Goal: Information Seeking & Learning: Learn about a topic

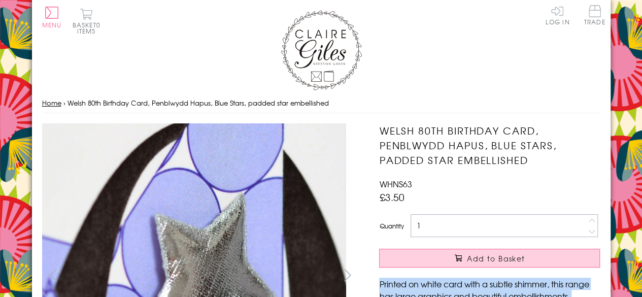
click at [52, 100] on link "Home" at bounding box center [51, 103] width 19 height 10
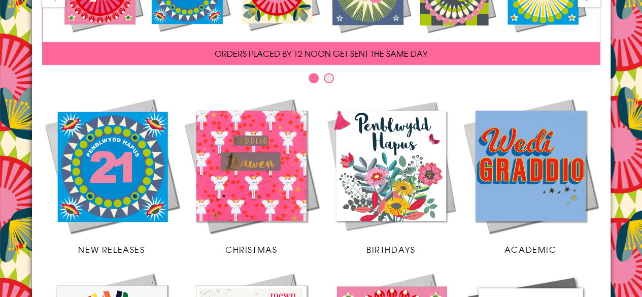
scroll to position [162, 0]
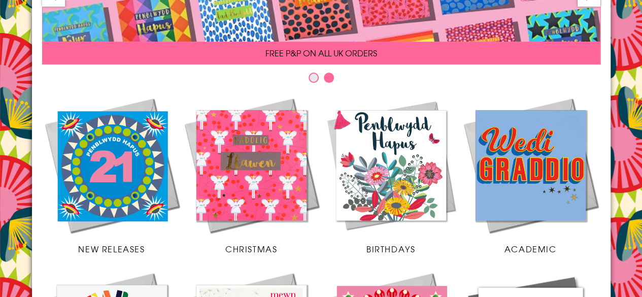
click at [102, 157] on img at bounding box center [112, 165] width 140 height 140
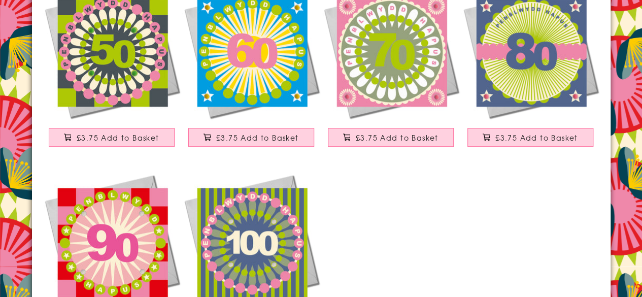
scroll to position [345, 0]
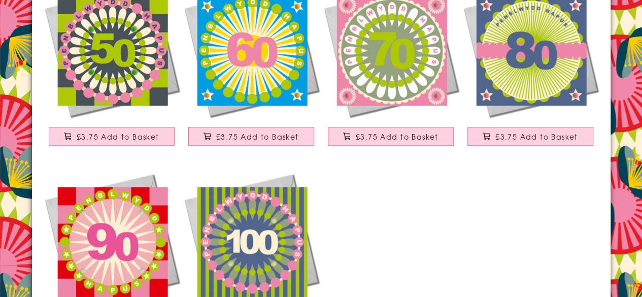
click at [253, 233] on img at bounding box center [252, 241] width 140 height 140
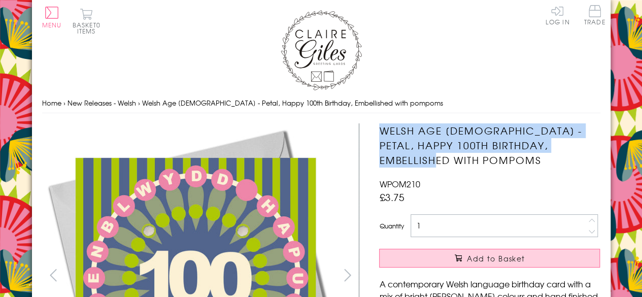
drag, startPoint x: 380, startPoint y: 130, endPoint x: 440, endPoint y: 161, distance: 67.2
click at [440, 161] on h1 "Welsh Age 100 - Petal, Happy 100th Birthday, Embellished with pompoms" at bounding box center [489, 145] width 221 height 44
copy h1 "Welsh Age 100 - Petal, Happy 100th Birthday, Embellished with pompoms"
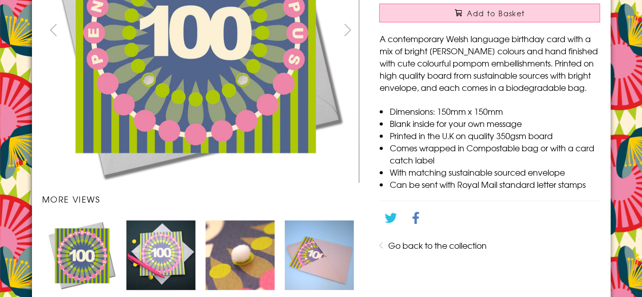
scroll to position [249, 0]
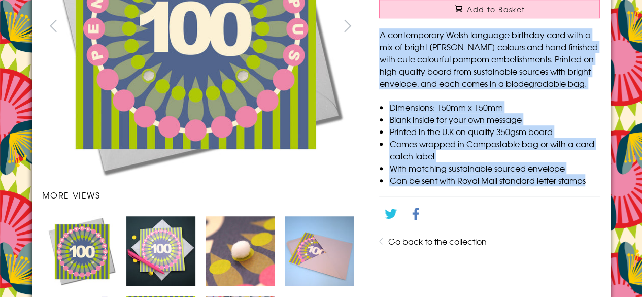
drag, startPoint x: 381, startPoint y: 37, endPoint x: 592, endPoint y: 183, distance: 256.1
click at [592, 183] on div "A contemporary Welsh language birthday card with a mix of bright bolds colours …" at bounding box center [489, 107] width 221 height 158
copy div "A contemporary Welsh language birthday card with a mix of bright bolds colours …"
click at [425, 48] on p "A contemporary Welsh language birthday card with a mix of bright bolds colours …" at bounding box center [489, 58] width 221 height 61
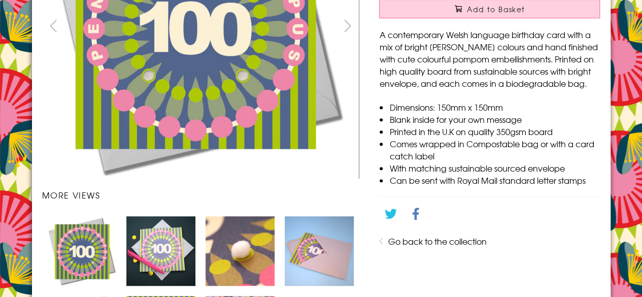
drag, startPoint x: 425, startPoint y: 48, endPoint x: 383, endPoint y: 34, distance: 44.3
click at [383, 34] on p "A contemporary Welsh language birthday card with a mix of bright bolds colours …" at bounding box center [489, 58] width 221 height 61
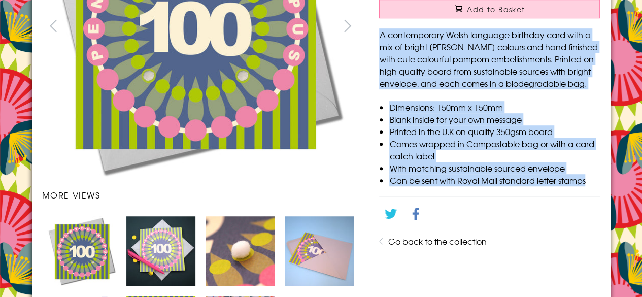
drag, startPoint x: 383, startPoint y: 34, endPoint x: 588, endPoint y: 183, distance: 253.6
click at [588, 183] on div "A contemporary Welsh language birthday card with a mix of bright bolds colours …" at bounding box center [489, 107] width 221 height 158
copy div "A contemporary Welsh language birthday card with a mix of bright bolds colours …"
click at [161, 244] on img "Carousel Page 2" at bounding box center [160, 250] width 69 height 69
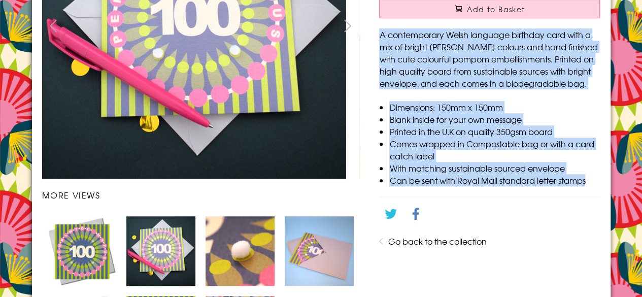
click at [244, 247] on img "Carousel Page 3" at bounding box center [239, 250] width 69 height 69
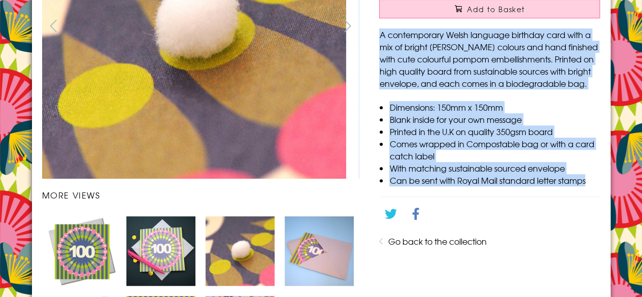
click at [83, 247] on img "Carousel Page 1" at bounding box center [81, 250] width 69 height 69
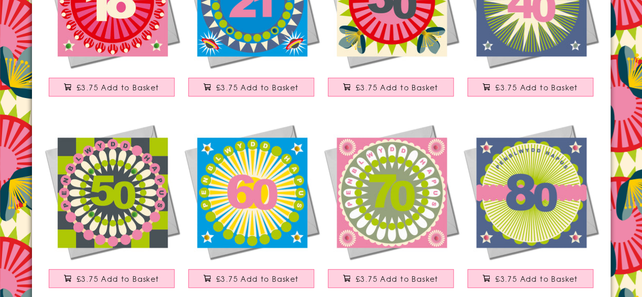
scroll to position [142, 0]
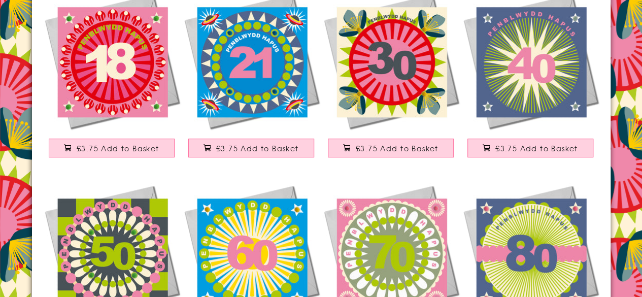
click at [113, 50] on img at bounding box center [112, 61] width 140 height 140
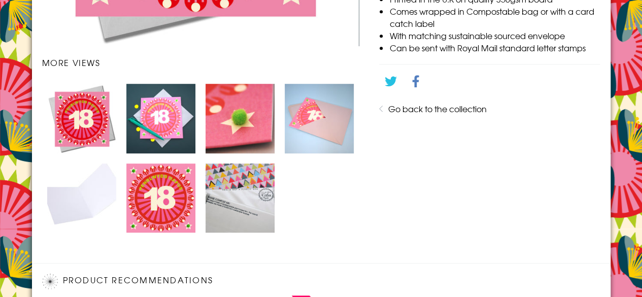
scroll to position [386, 0]
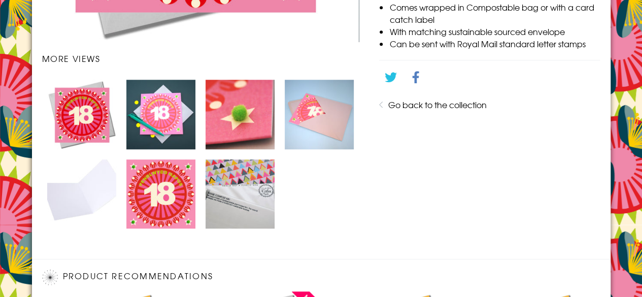
click at [77, 115] on img "Carousel Page 1 (Current Slide)" at bounding box center [81, 114] width 69 height 69
click at [241, 112] on img "Carousel Page 3" at bounding box center [239, 114] width 69 height 69
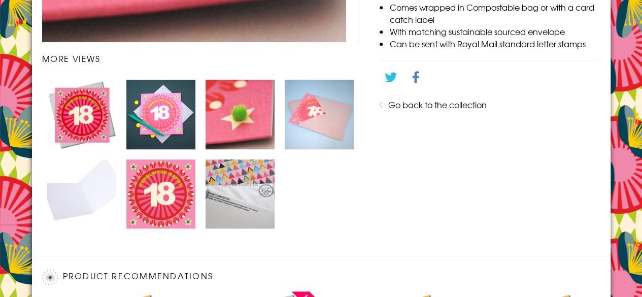
click at [164, 122] on img "Carousel Page 2" at bounding box center [160, 114] width 69 height 69
